Goal: Task Accomplishment & Management: Use online tool/utility

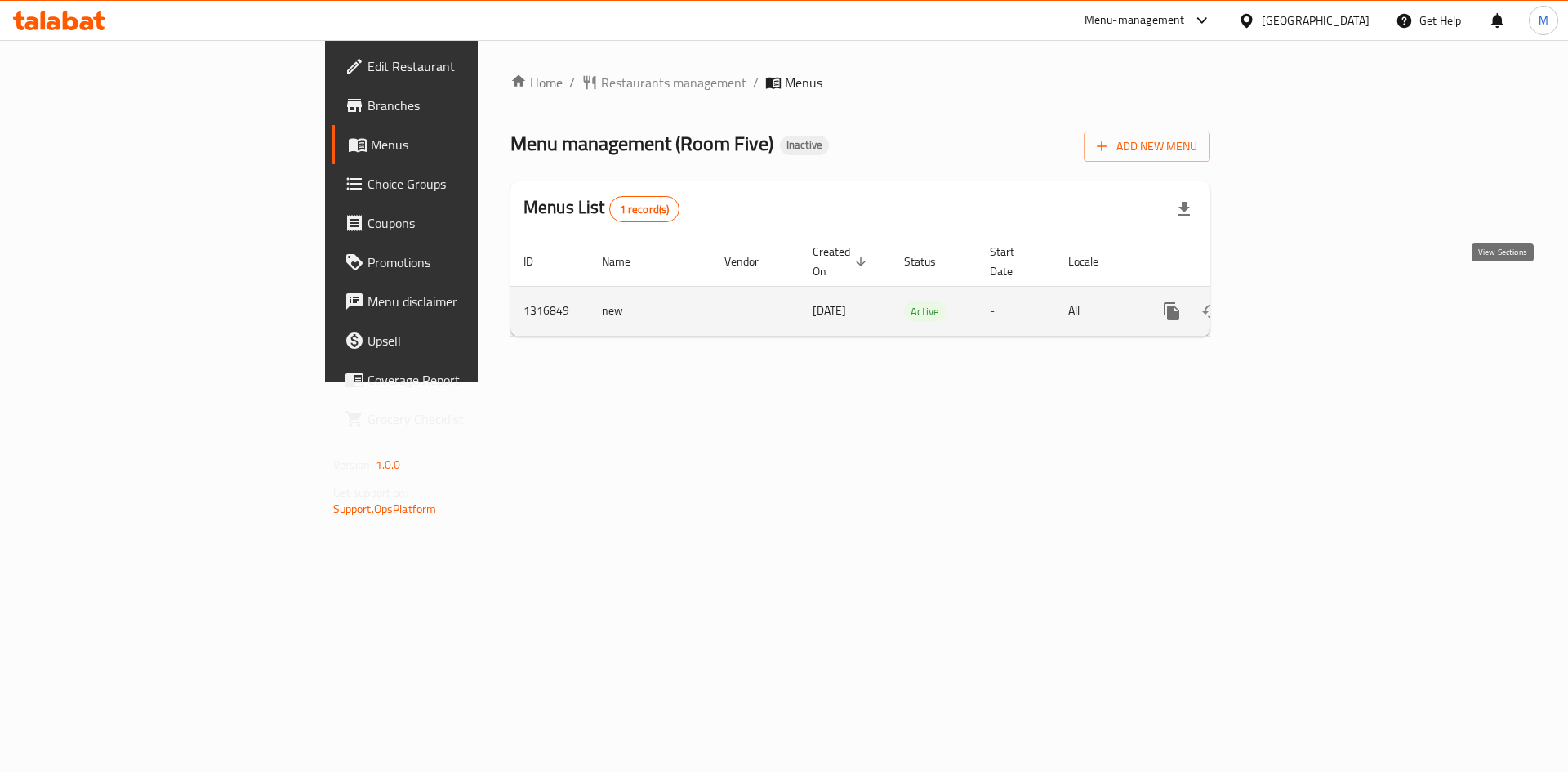
click at [1309, 292] on link "enhanced table" at bounding box center [1290, 312] width 40 height 40
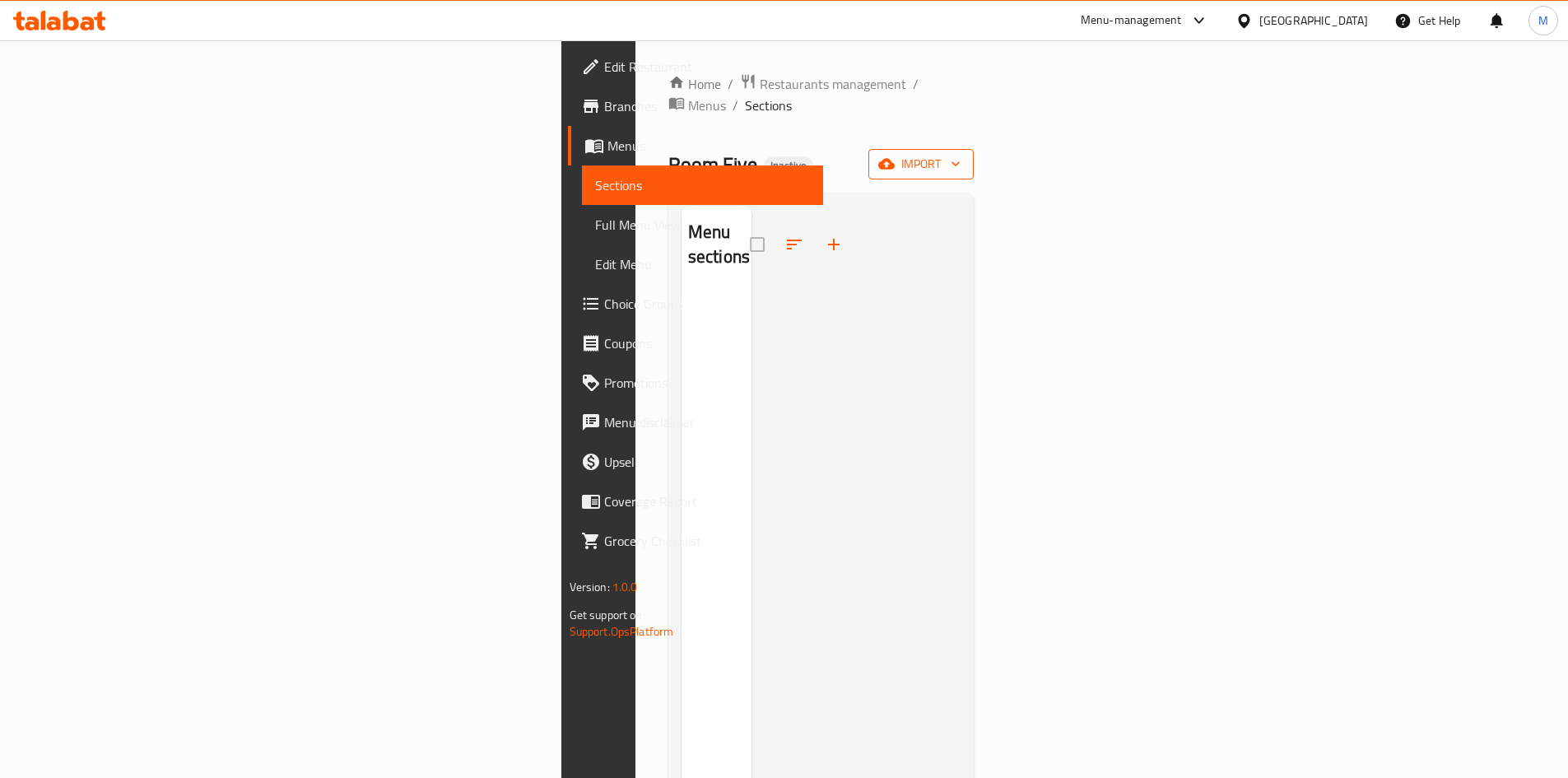
click at [964, 156] on icon "button" at bounding box center [956, 164] width 17 height 17
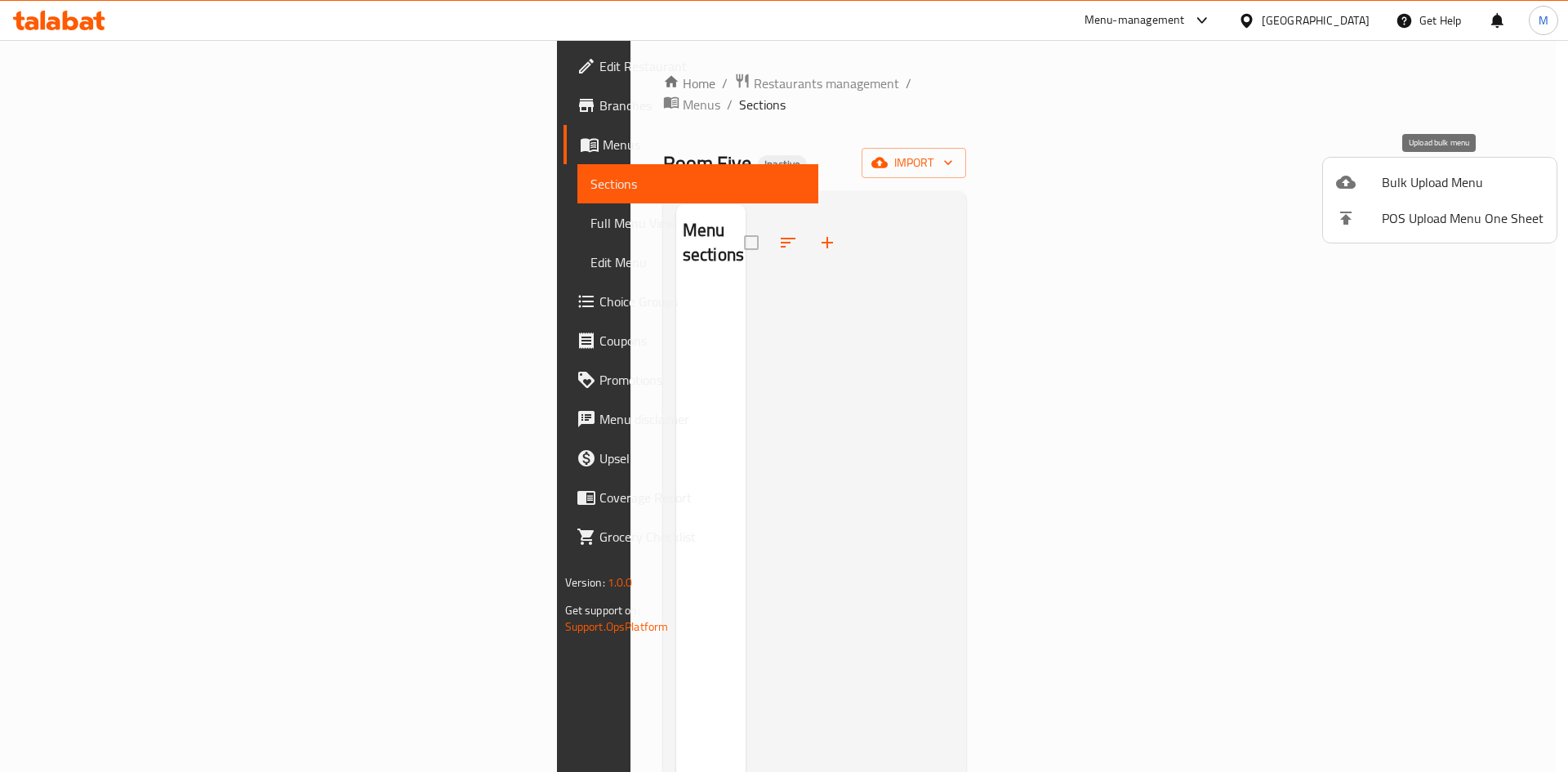
click at [1375, 189] on div at bounding box center [1359, 182] width 46 height 20
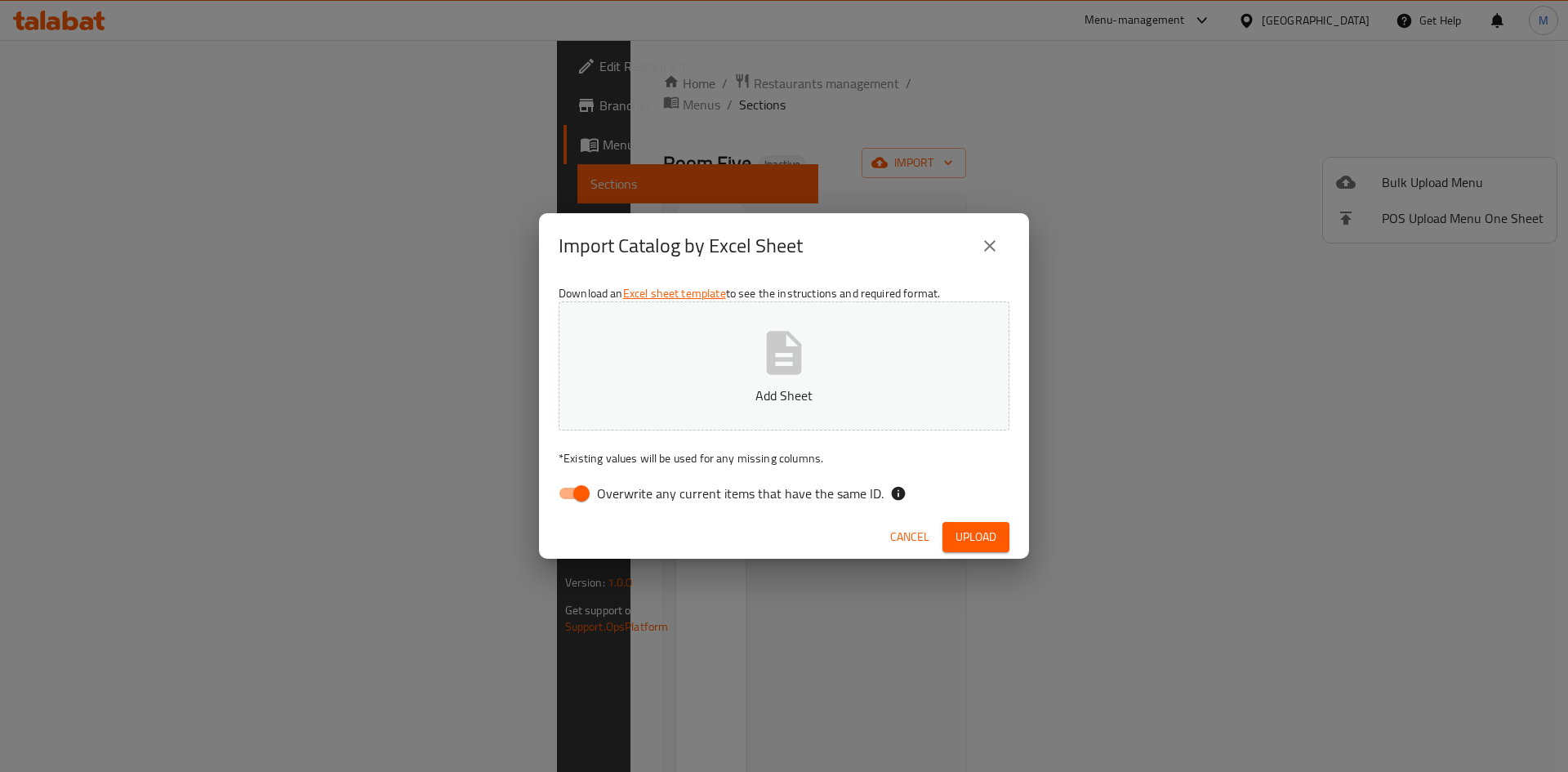
click at [973, 336] on button "Add Sheet" at bounding box center [783, 365] width 450 height 129
drag, startPoint x: 746, startPoint y: 492, endPoint x: 977, endPoint y: 502, distance: 231.2
click at [747, 492] on span "Overwrite any current items that have the same ID." at bounding box center [740, 493] width 287 height 20
click at [810, 492] on span "Overwrite any current items that have the same ID." at bounding box center [740, 493] width 287 height 20
click at [628, 492] on input "Overwrite any current items that have the same ID." at bounding box center [581, 493] width 93 height 31
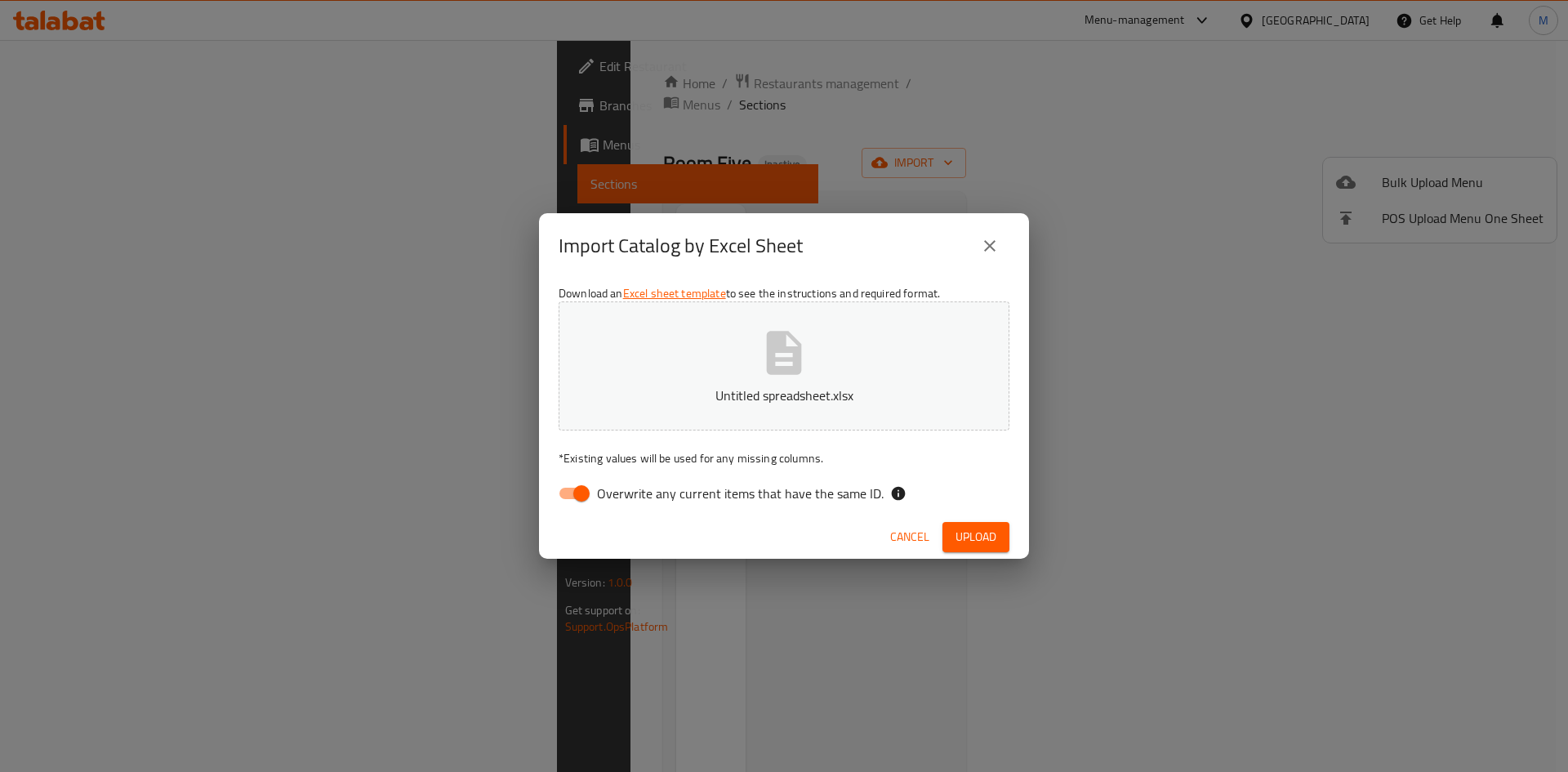
checkbox input "false"
click at [969, 532] on span "Upload" at bounding box center [975, 536] width 41 height 21
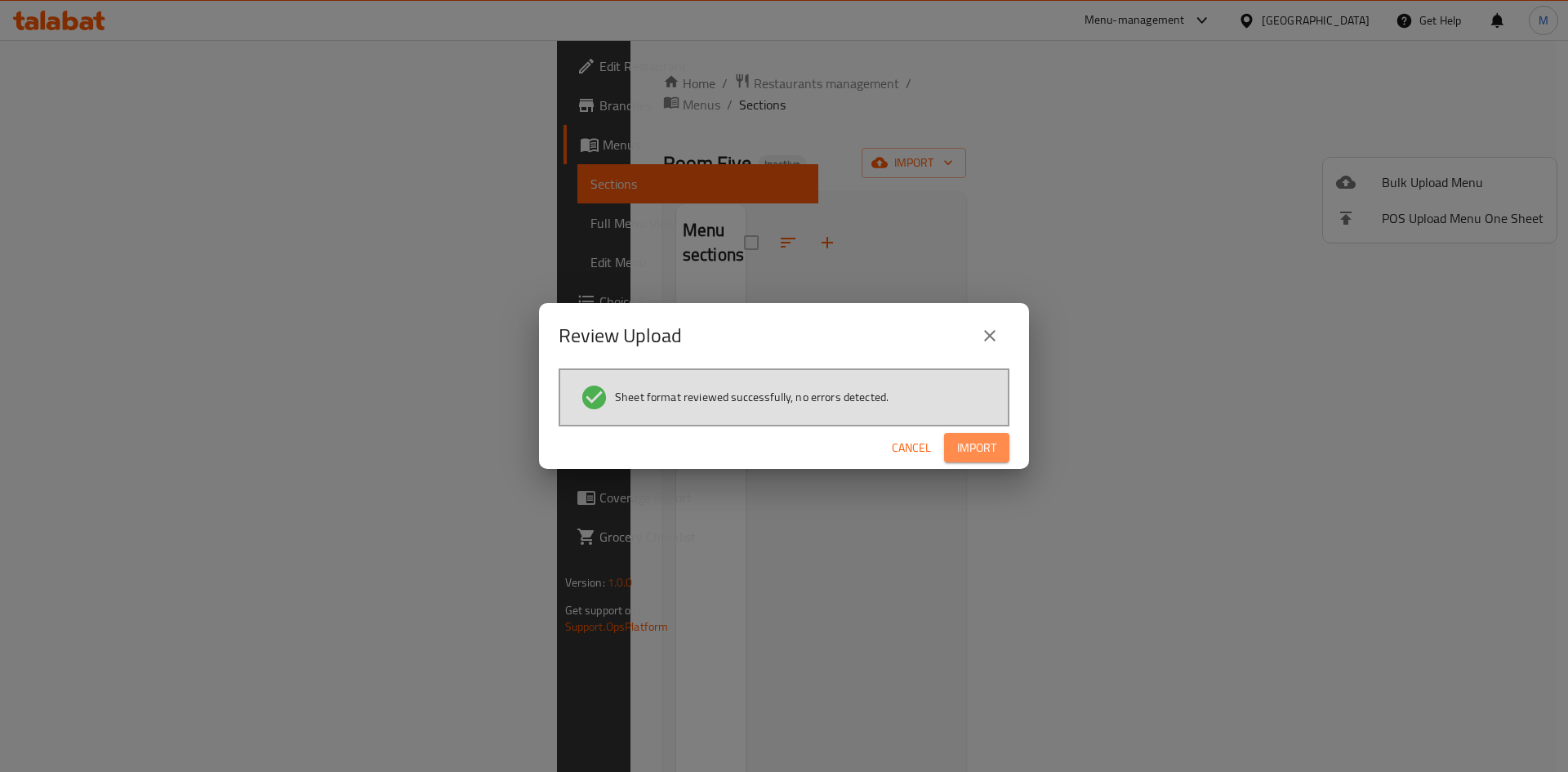
click at [987, 455] on span "Import" at bounding box center [977, 447] width 40 height 21
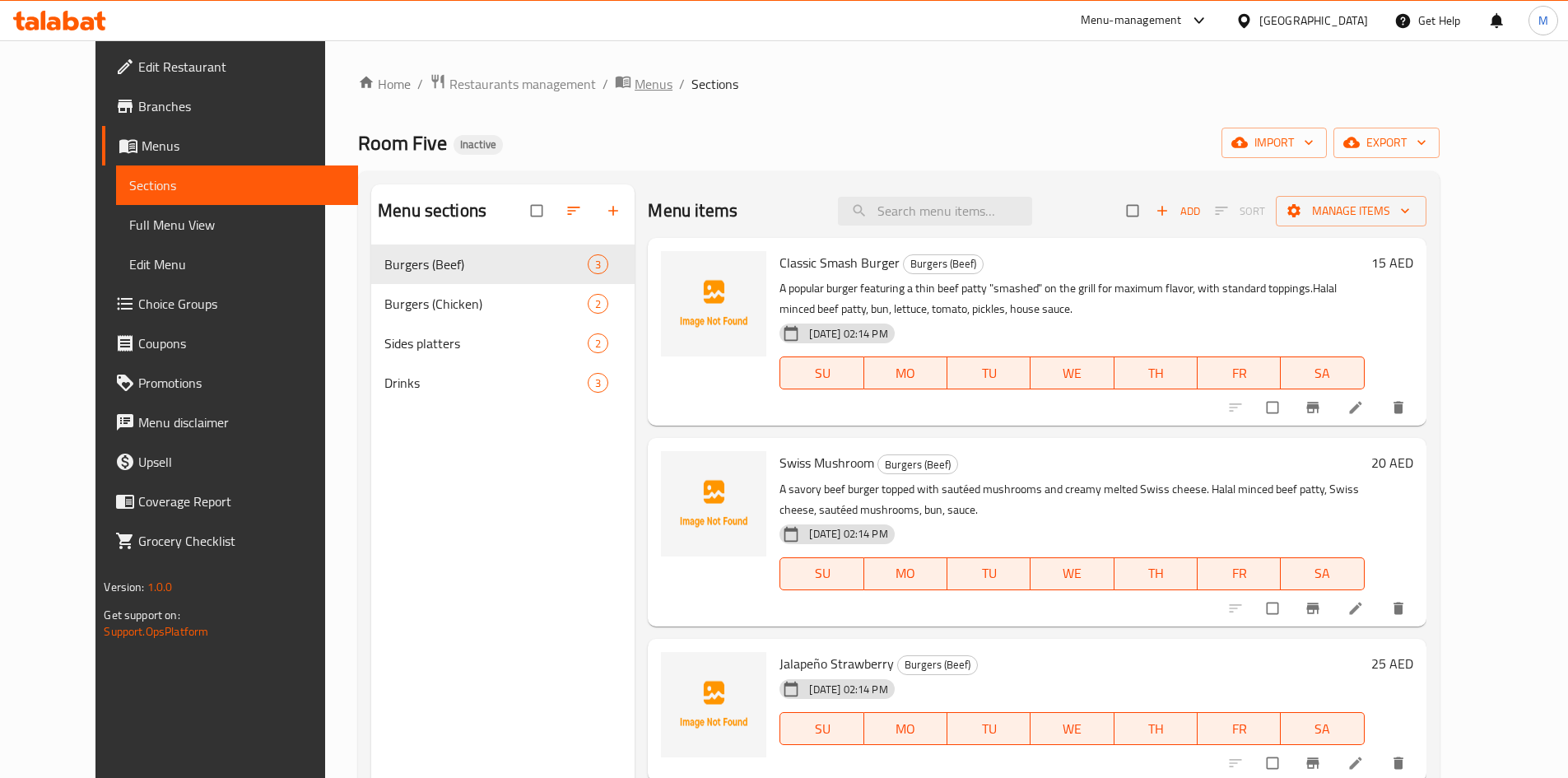
click at [634, 83] on span "Menus" at bounding box center [653, 84] width 38 height 20
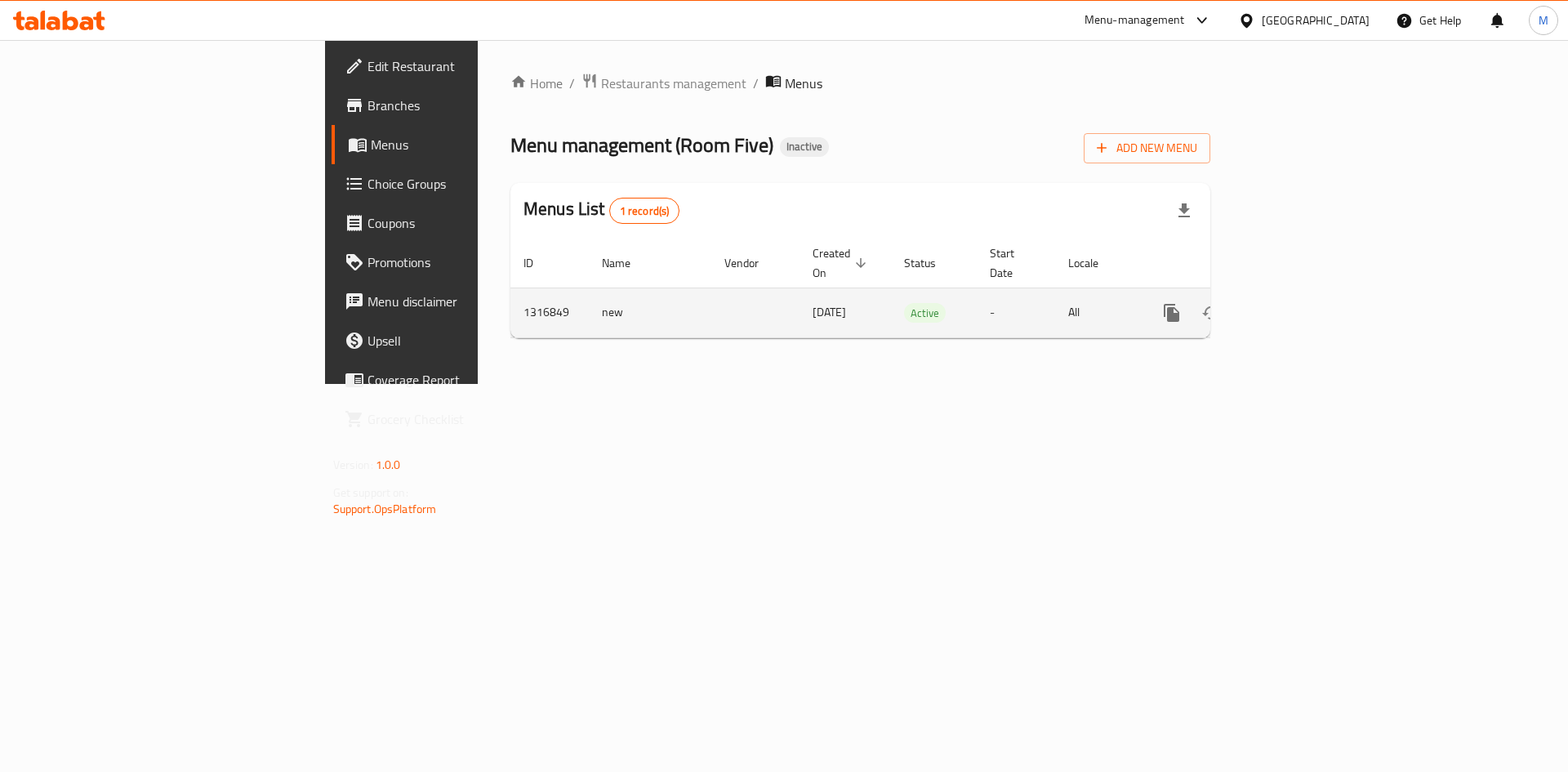
click at [1297, 306] on icon "enhanced table" at bounding box center [1289, 313] width 15 height 15
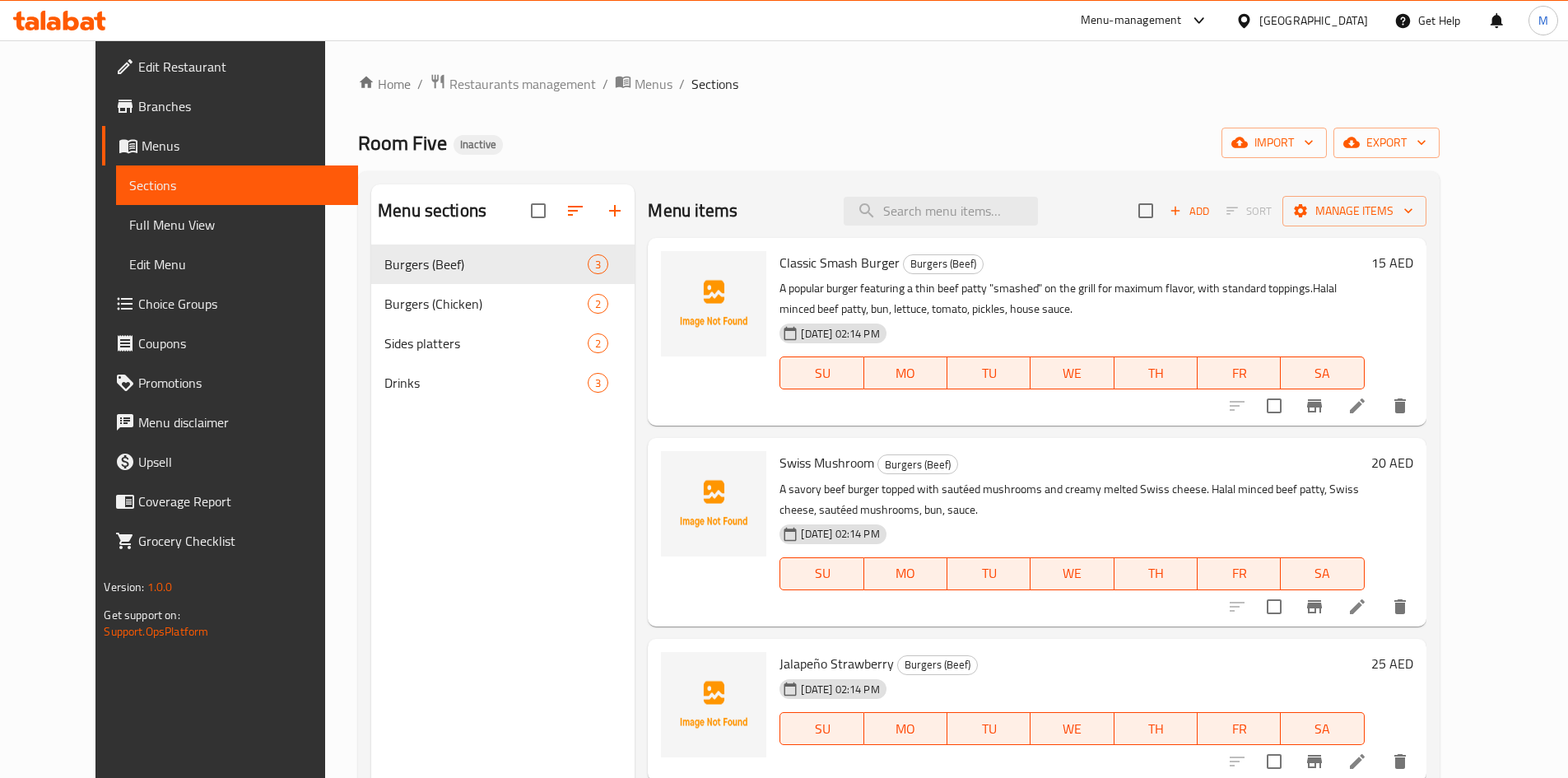
click at [193, 211] on link "Full Menu View" at bounding box center [236, 224] width 241 height 40
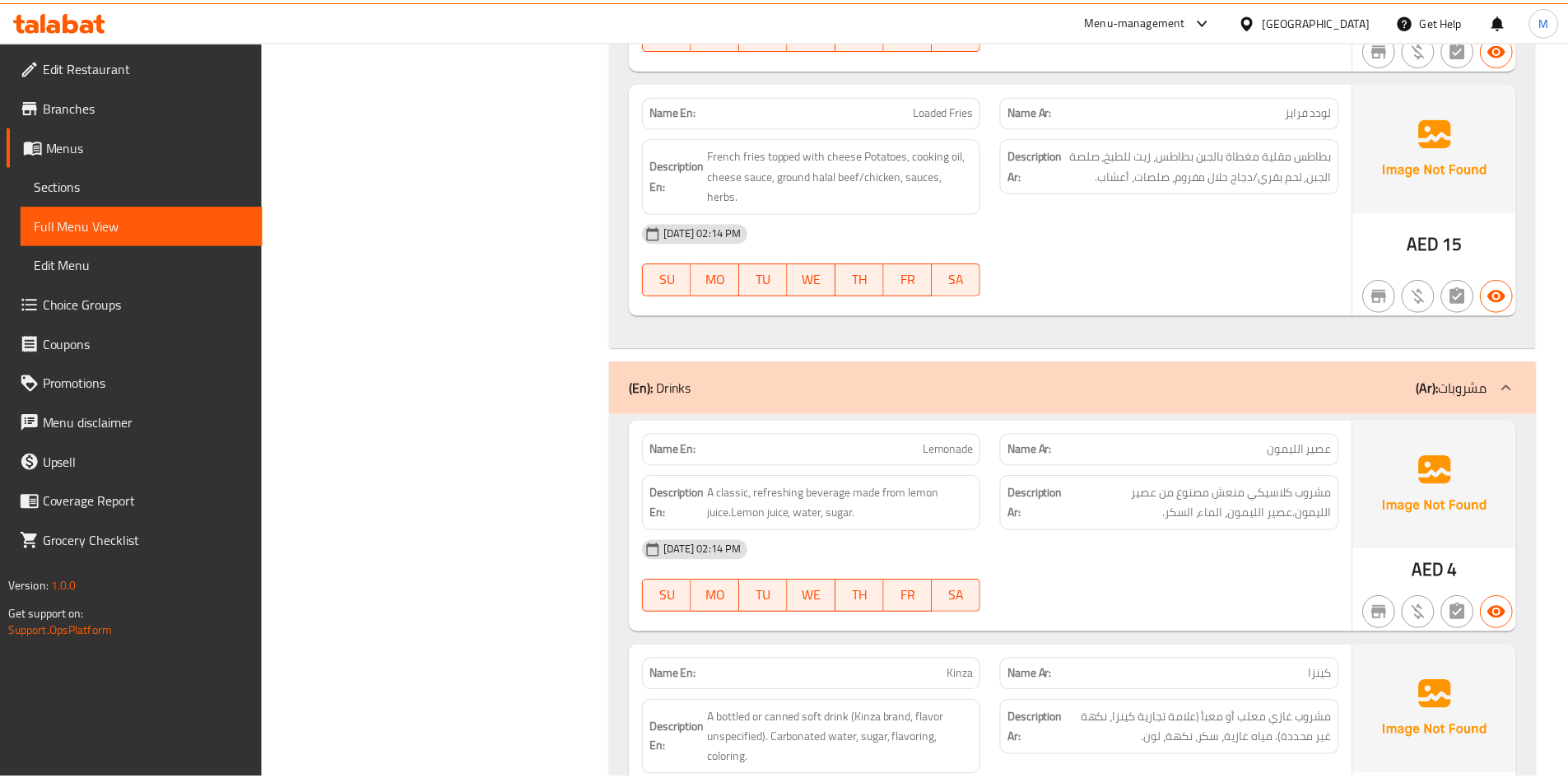
scroll to position [2188, 0]
